Goal: Book appointment/travel/reservation

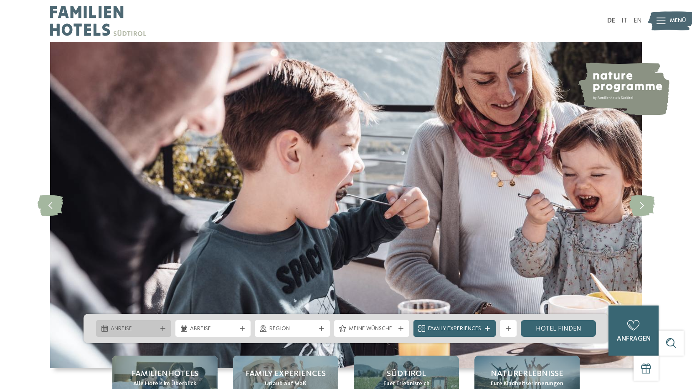
click at [119, 331] on span "Anreise" at bounding box center [134, 329] width 46 height 8
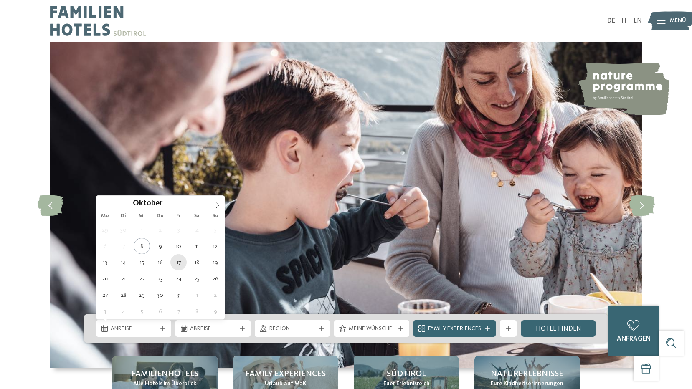
type div "17.10.2025"
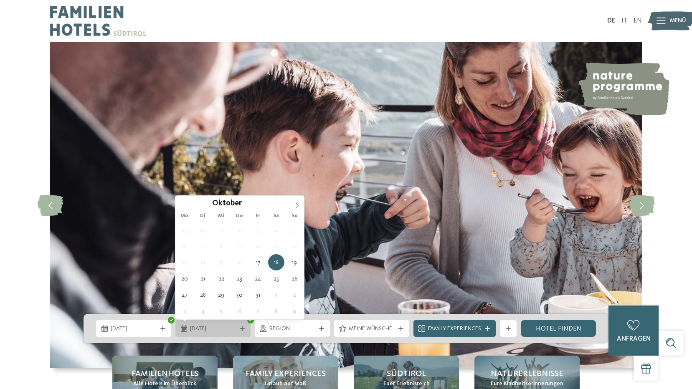
click at [213, 335] on div "18.10.2025" at bounding box center [212, 328] width 75 height 17
type div "24.10.2025"
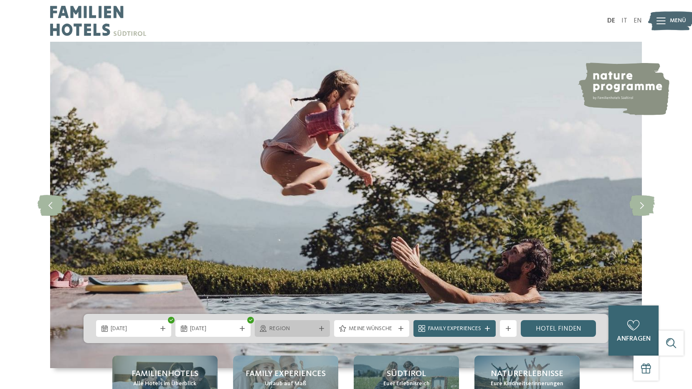
click at [324, 328] on div at bounding box center [321, 328] width 8 height 5
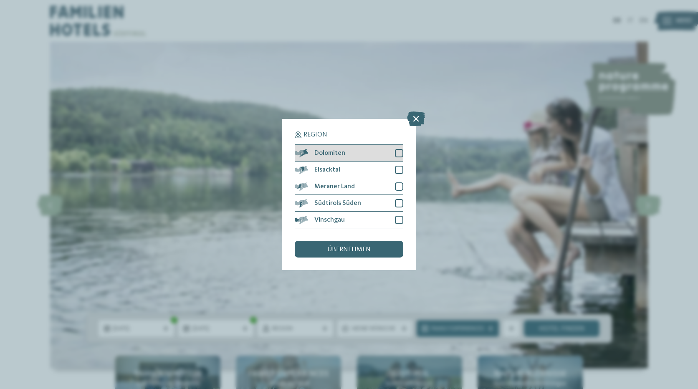
click at [360, 155] on div "Dolomiten" at bounding box center [349, 153] width 109 height 17
click at [353, 249] on span "übernehmen" at bounding box center [348, 249] width 43 height 7
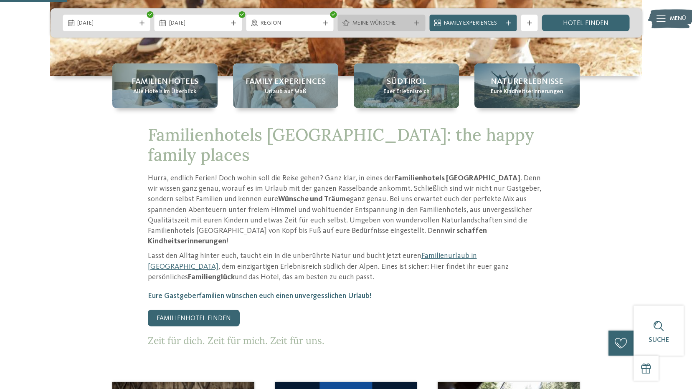
scroll to position [376, 0]
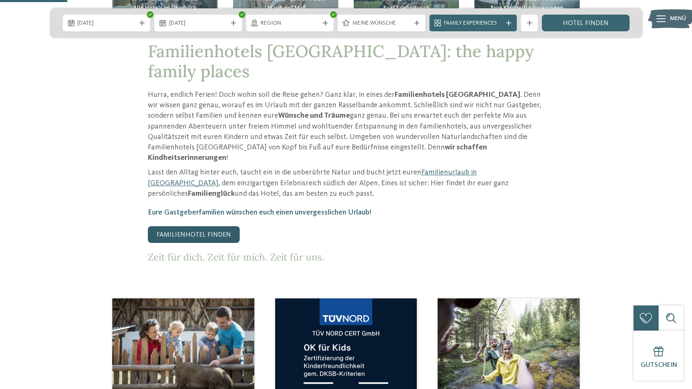
click at [209, 226] on link "Familienhotel finden" at bounding box center [194, 234] width 92 height 17
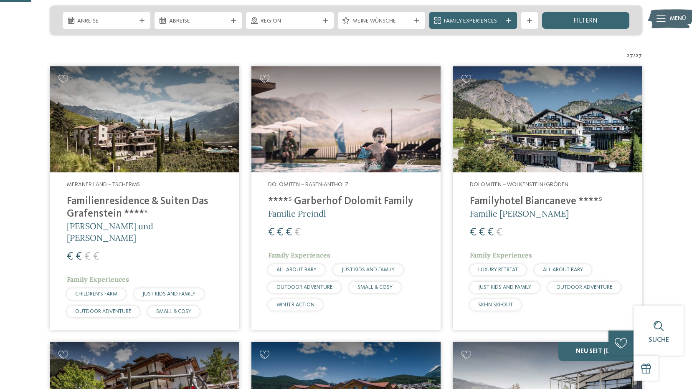
scroll to position [125, 0]
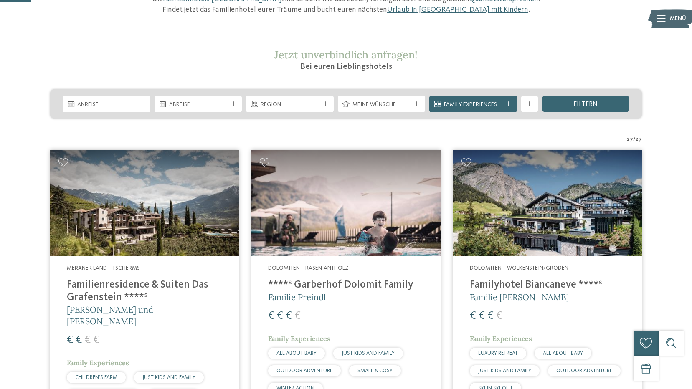
click at [518, 244] on img at bounding box center [547, 203] width 189 height 106
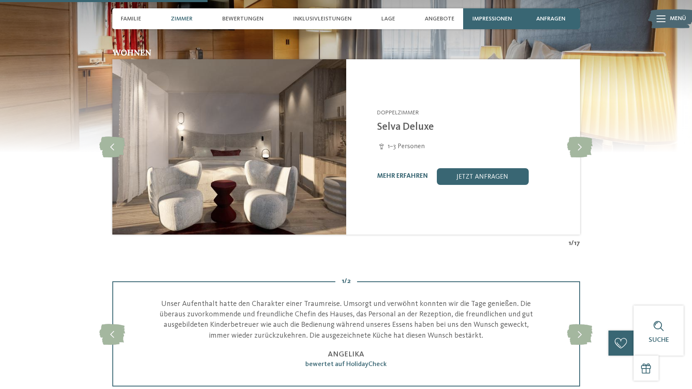
scroll to position [668, 0]
